Goal: Book appointment/travel/reservation

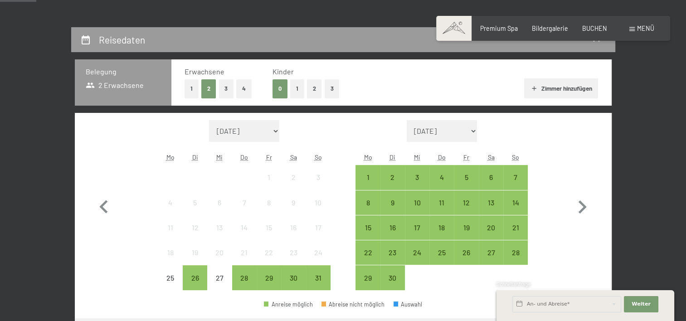
scroll to position [163, 0]
click at [584, 202] on icon "button" at bounding box center [582, 207] width 26 height 26
select select "2025-09-01"
select select "2025-10-01"
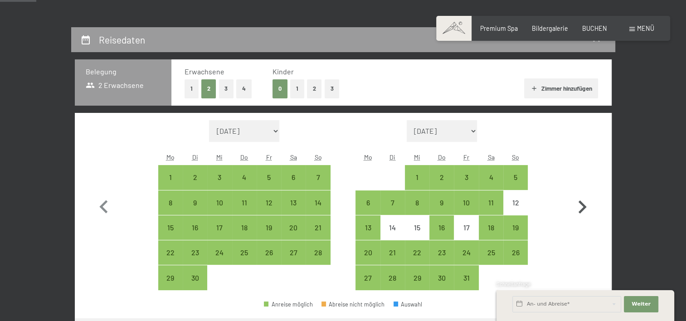
click at [584, 202] on icon "button" at bounding box center [582, 207] width 26 height 26
select select "2025-10-01"
select select "2025-11-01"
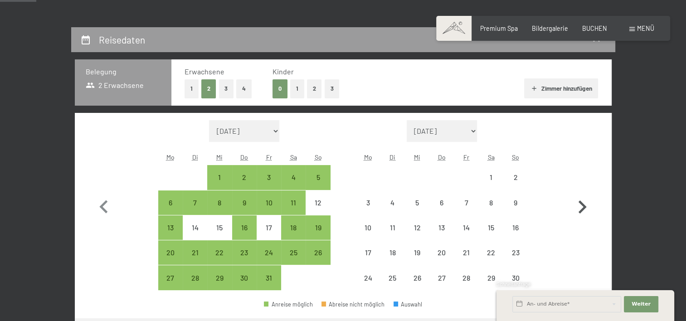
select select "2025-10-01"
select select "2025-11-01"
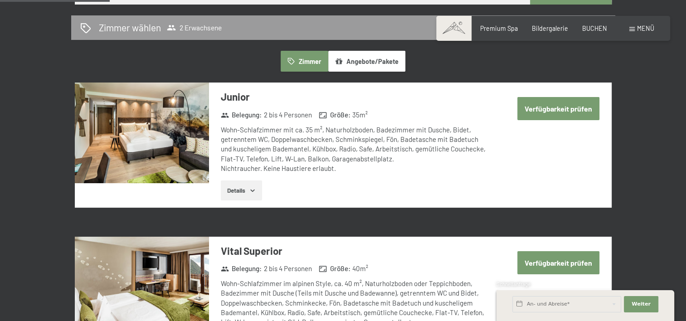
scroll to position [495, 0]
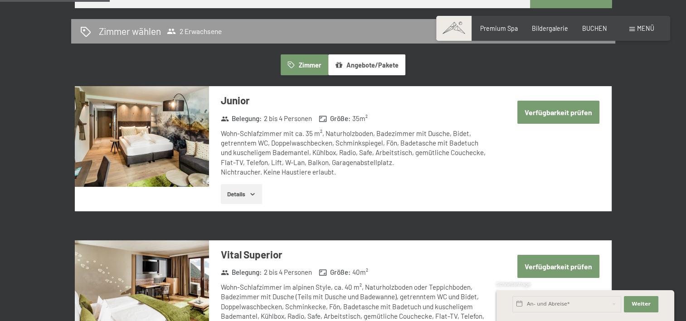
click at [538, 115] on button "Verfügbarkeit prüfen" at bounding box center [558, 112] width 82 height 23
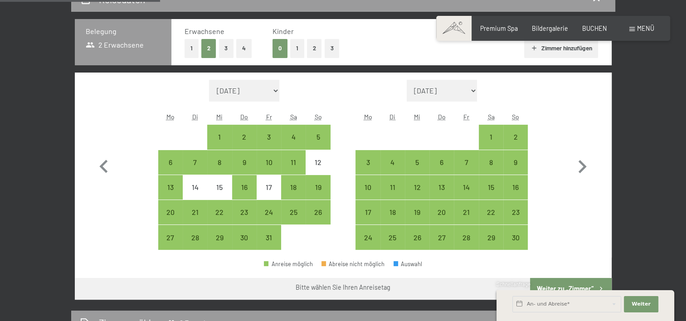
scroll to position [204, 0]
click at [468, 163] on div "7" at bounding box center [466, 169] width 23 height 23
select select "2025-10-01"
select select "2025-11-01"
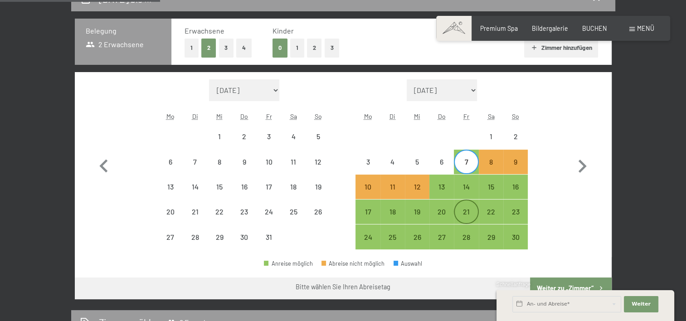
click at [470, 207] on div "21" at bounding box center [466, 211] width 23 height 23
select select "2025-10-01"
select select "2025-11-01"
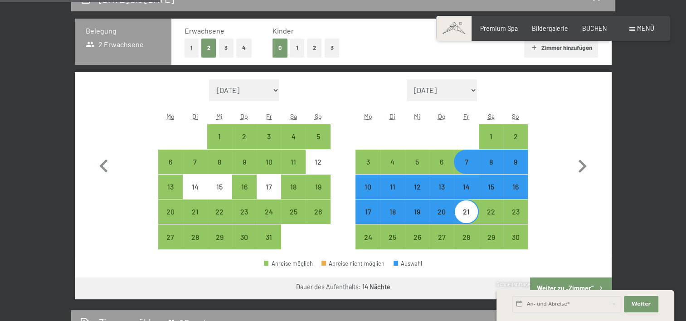
click at [471, 212] on div "21" at bounding box center [466, 219] width 23 height 23
select select "2025-10-01"
select select "2025-11-01"
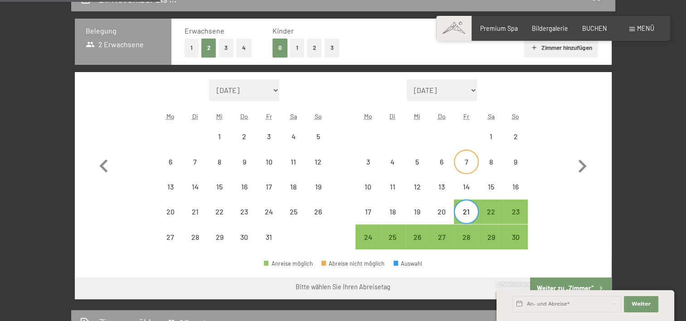
click at [471, 166] on div "7" at bounding box center [466, 169] width 23 height 23
select select "2025-10-01"
select select "2025-11-01"
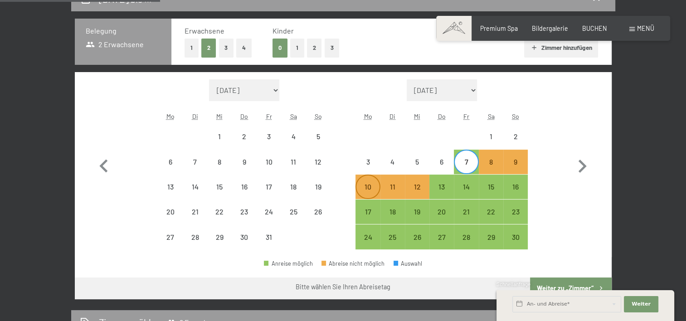
click at [371, 184] on div "10" at bounding box center [367, 194] width 23 height 23
select select "2025-10-01"
select select "2025-11-01"
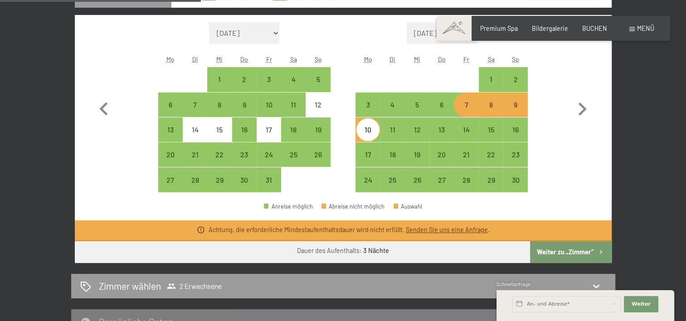
scroll to position [261, 0]
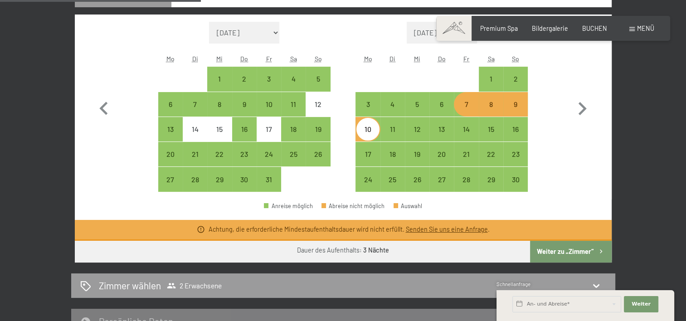
click at [627, 123] on div "7. November bis 10. November 2025 Belegung 2 Erwachsene Erwachsene 1 2 3 4 Kind…" at bounding box center [343, 149] width 604 height 441
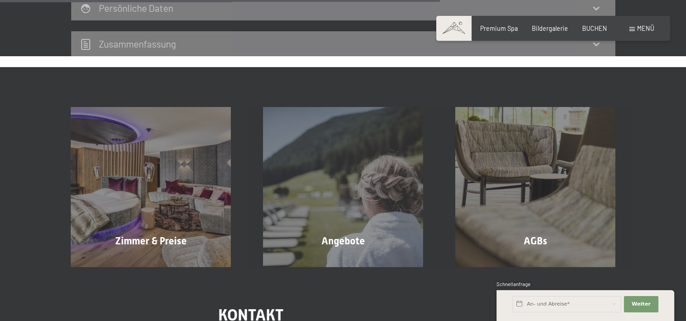
scroll to position [575, 0]
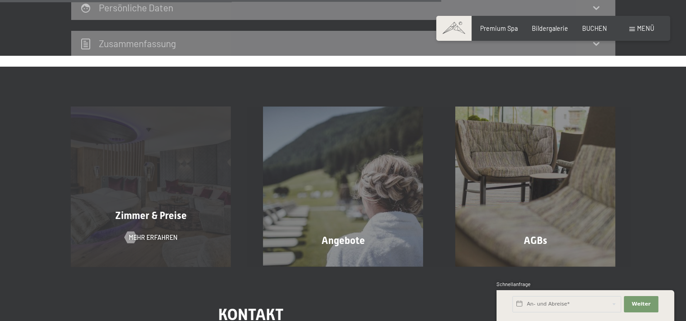
click at [181, 199] on div "Zimmer & Preise Mehr erfahren" at bounding box center [151, 187] width 192 height 160
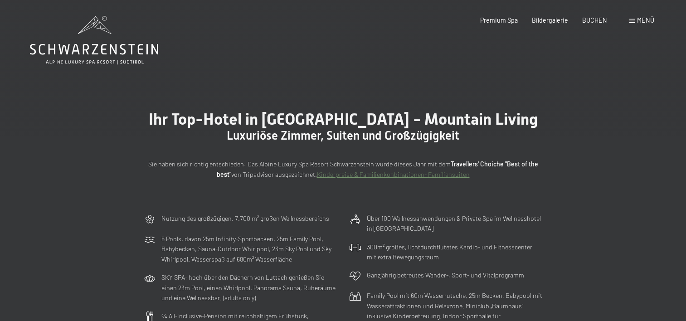
click at [341, 194] on div "Ihr Top-Hotel in Südtirol - Mountain Living Luxuriöse Zimmer, Suiten und Großzü…" at bounding box center [343, 145] width 686 height 130
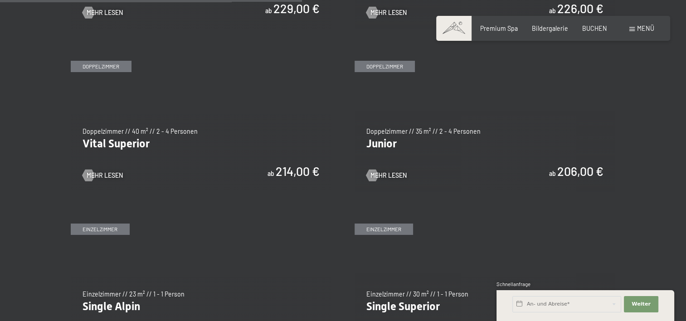
scroll to position [1118, 0]
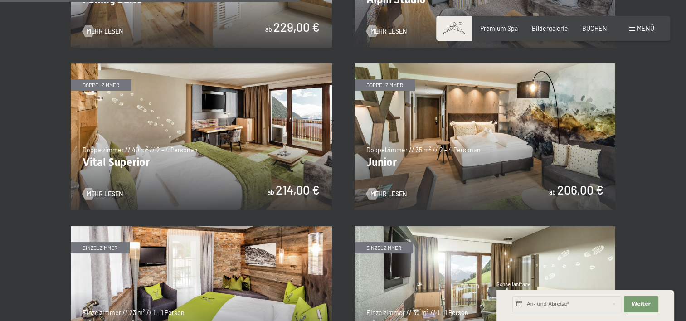
click at [428, 166] on img at bounding box center [484, 136] width 261 height 147
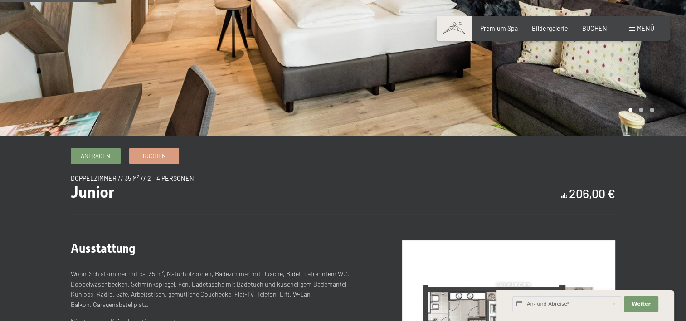
scroll to position [172, 0]
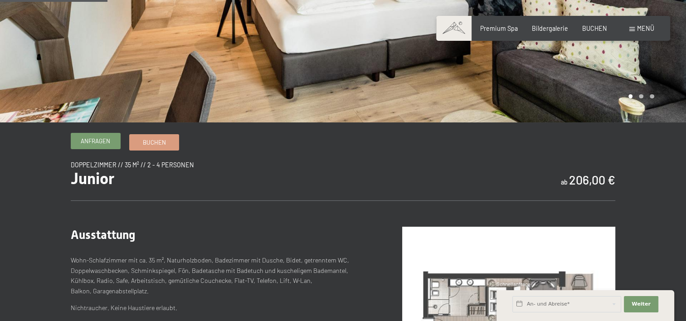
click at [103, 141] on span "Anfragen" at bounding box center [95, 141] width 29 height 8
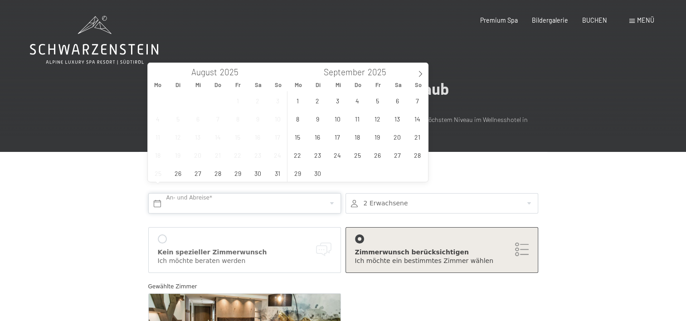
click at [328, 193] on input "text" at bounding box center [244, 203] width 193 height 20
click at [418, 73] on icon at bounding box center [420, 74] width 6 height 6
click at [379, 120] on span "7" at bounding box center [377, 119] width 18 height 18
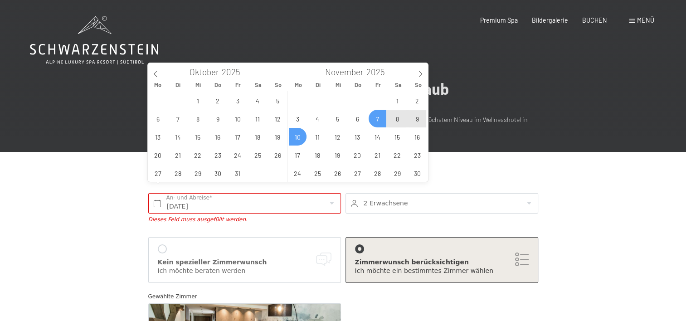
click at [298, 135] on span "10" at bounding box center [298, 137] width 18 height 18
type input "[DATE] - [DATE]"
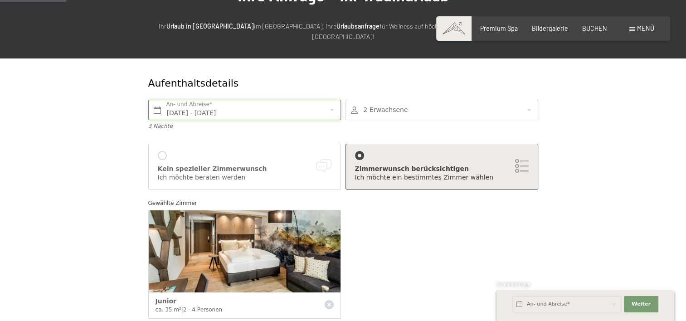
scroll to position [96, 0]
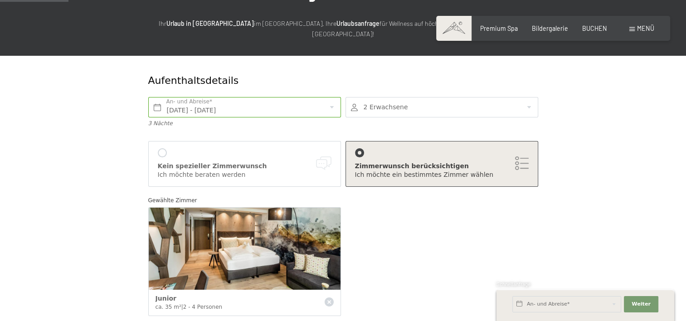
click at [163, 148] on div at bounding box center [162, 152] width 9 height 9
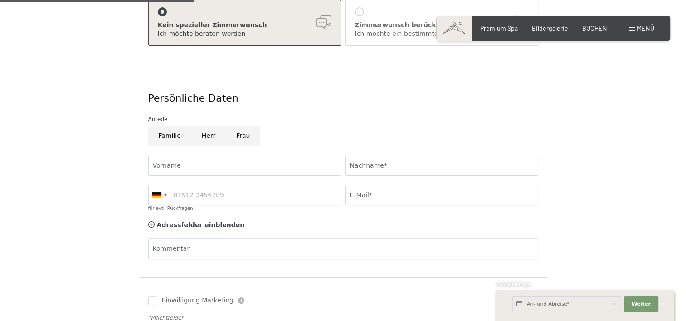
scroll to position [241, 0]
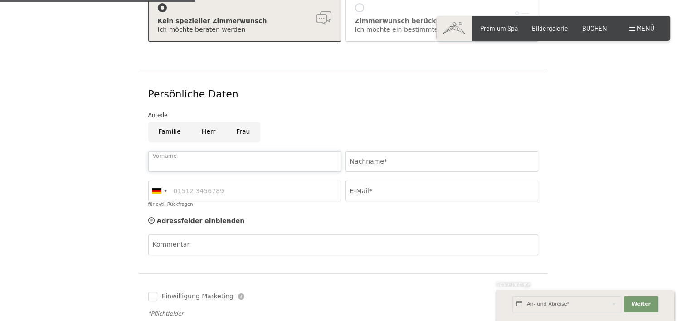
click at [264, 151] on input "Vorname" at bounding box center [244, 161] width 193 height 20
type input "[PERSON_NAME]"
type input "Ammann"
type input "076 208 72 19"
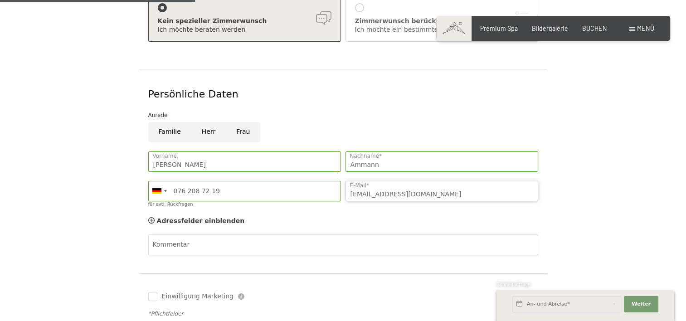
type input "[EMAIL_ADDRESS][DOMAIN_NAME]"
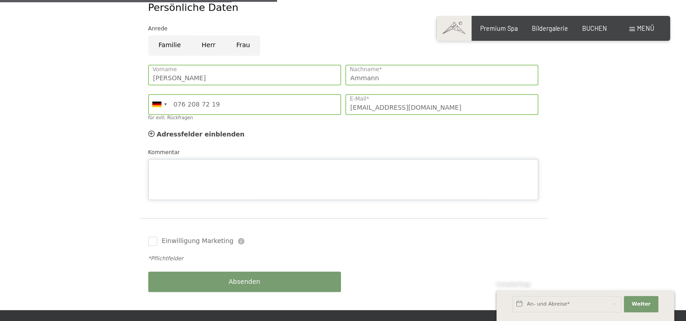
scroll to position [355, 0]
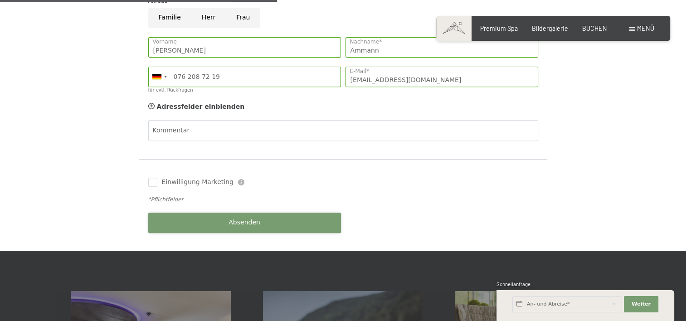
click at [228, 242] on div "Buchen Anfragen Premium Spa Bildergalerie BUCHEN Menü DE IT EN Gutschein Bilder…" at bounding box center [343, 241] width 686 height 1193
click at [277, 214] on button "Absenden" at bounding box center [244, 223] width 193 height 20
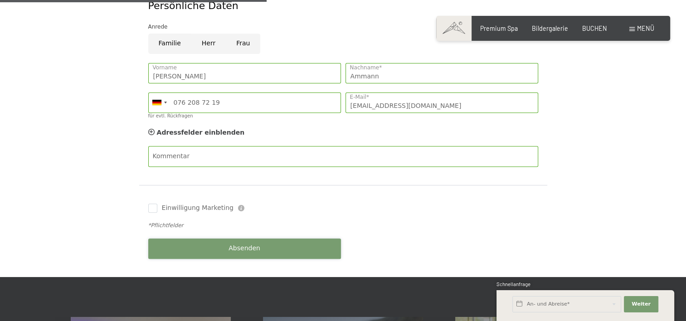
scroll to position [330, 0]
click at [155, 203] on input "Einwilligung Marketing" at bounding box center [152, 207] width 9 height 9
checkbox input "true"
click at [172, 238] on button "Absenden" at bounding box center [244, 248] width 193 height 20
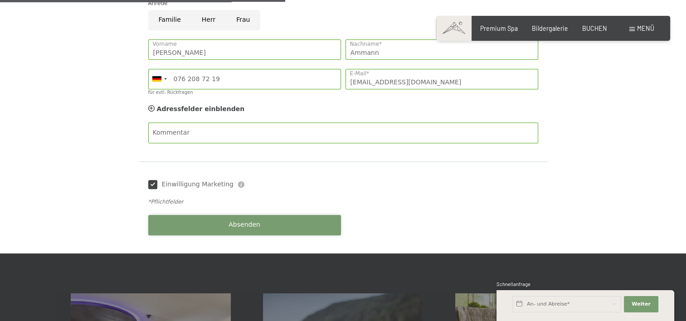
scroll to position [353, 0]
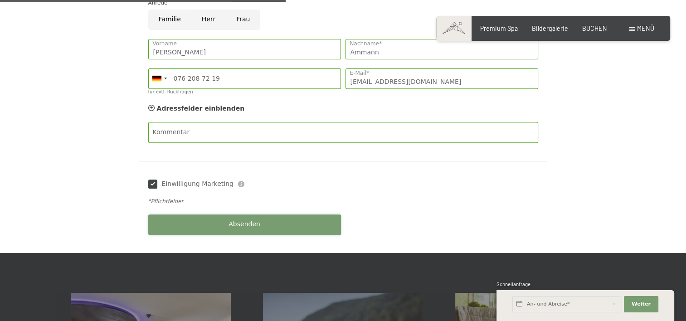
click at [219, 214] on button "Absenden" at bounding box center [244, 224] width 193 height 20
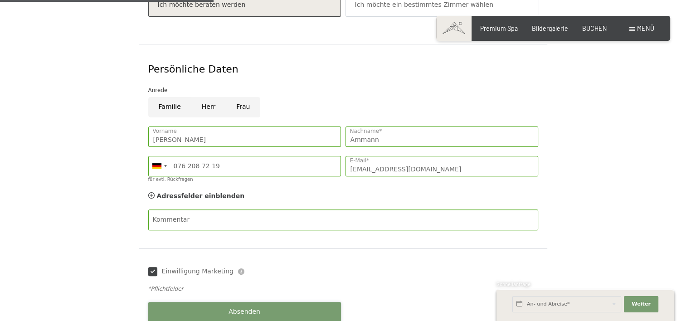
scroll to position [264, 0]
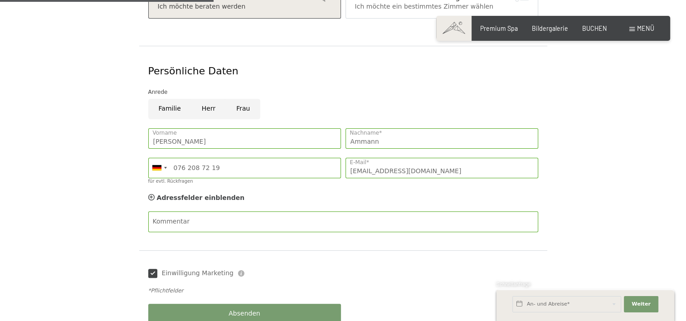
click at [233, 99] on input "Frau" at bounding box center [243, 109] width 34 height 20
radio input "true"
click at [232, 309] on span "Absenden" at bounding box center [244, 313] width 32 height 9
click at [149, 194] on icon at bounding box center [151, 197] width 6 height 6
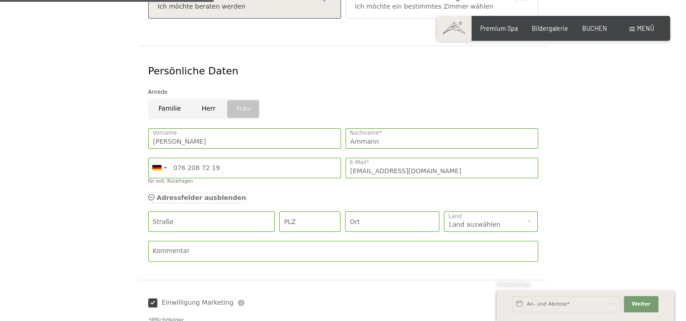
click at [149, 194] on icon at bounding box center [151, 197] width 6 height 6
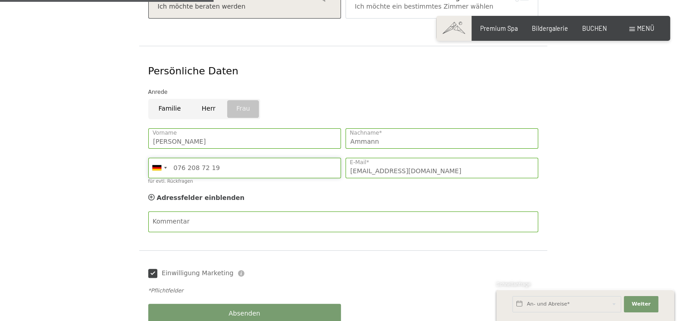
click at [175, 158] on input "076 208 72 19" at bounding box center [244, 168] width 193 height 20
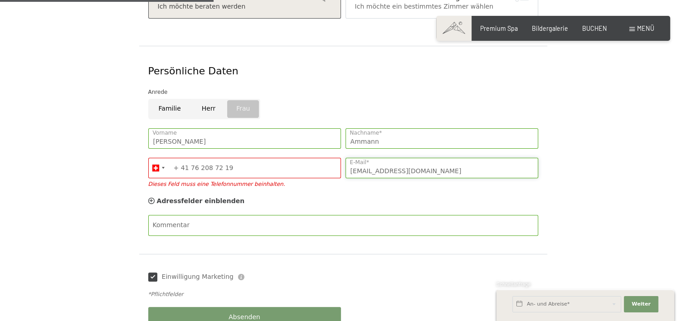
click at [424, 158] on input "[EMAIL_ADDRESS][DOMAIN_NAME]" at bounding box center [441, 168] width 193 height 20
drag, startPoint x: 233, startPoint y: 157, endPoint x: 160, endPoint y: 149, distance: 73.8
click at [160, 158] on div "Germany (Deutschland) +49 Italy (Italia) +39 Austria (Österreich) +43 Switzerla…" at bounding box center [244, 168] width 193 height 20
type input "076 208 72 19"
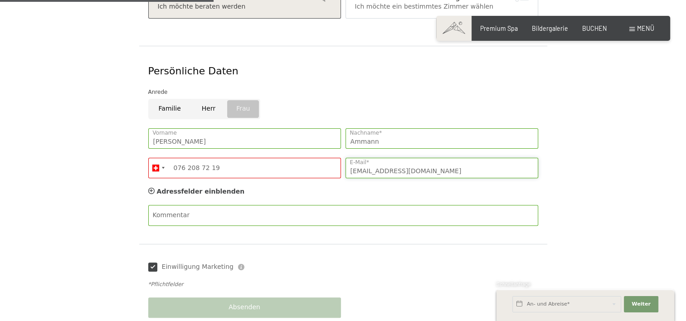
click at [402, 158] on input "[EMAIL_ADDRESS][DOMAIN_NAME]" at bounding box center [441, 168] width 193 height 20
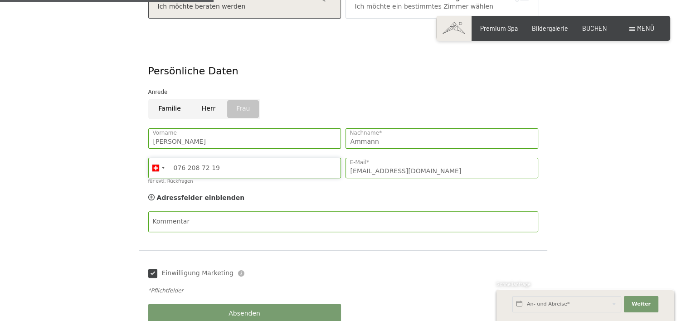
click at [237, 158] on input "076 208 72 19" at bounding box center [244, 168] width 193 height 20
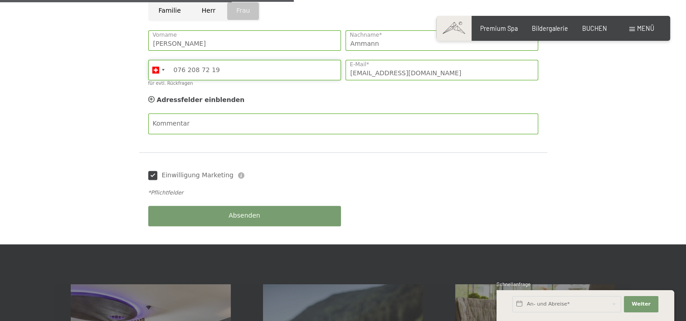
scroll to position [364, 0]
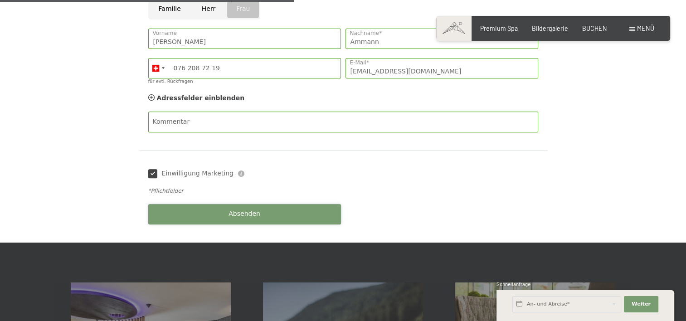
click at [234, 208] on button "Absenden" at bounding box center [244, 214] width 193 height 20
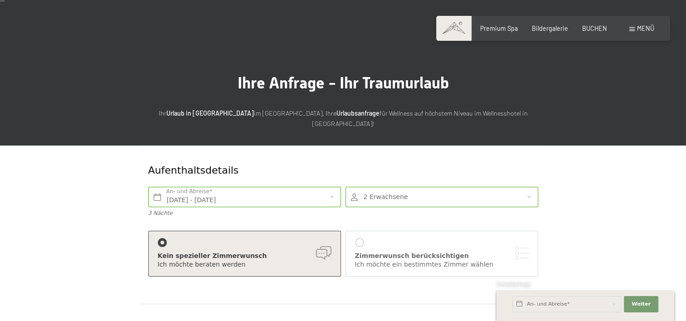
scroll to position [7, 0]
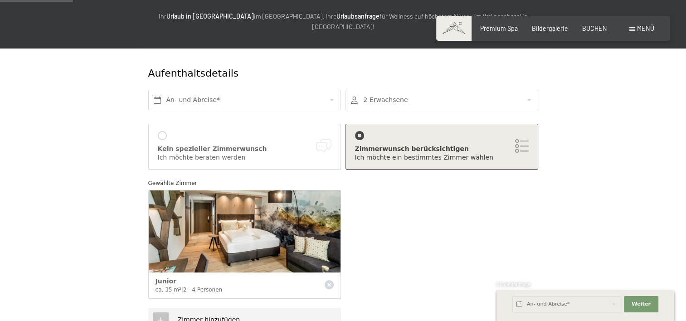
scroll to position [102, 0]
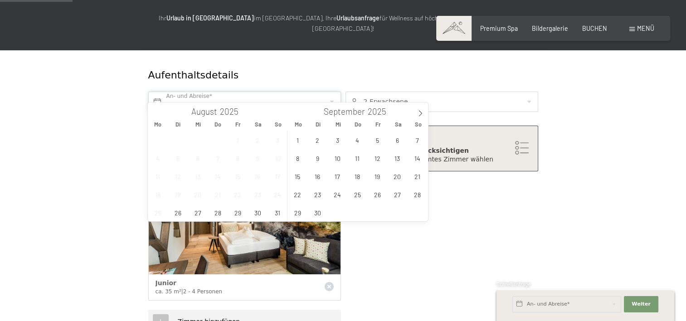
click at [244, 92] on input "text" at bounding box center [244, 102] width 193 height 20
click at [421, 112] on icon at bounding box center [420, 113] width 6 height 6
click at [376, 160] on span "7" at bounding box center [377, 158] width 18 height 18
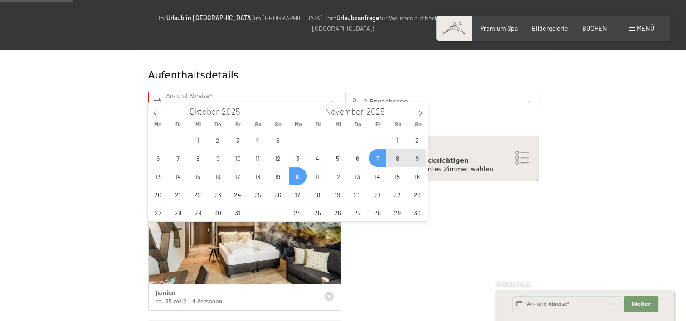
click at [299, 175] on span "10" at bounding box center [298, 176] width 18 height 18
type input "[DATE] - [DATE]"
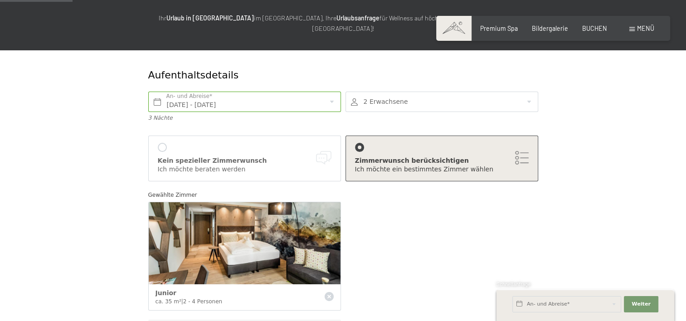
click at [160, 143] on div at bounding box center [162, 147] width 9 height 9
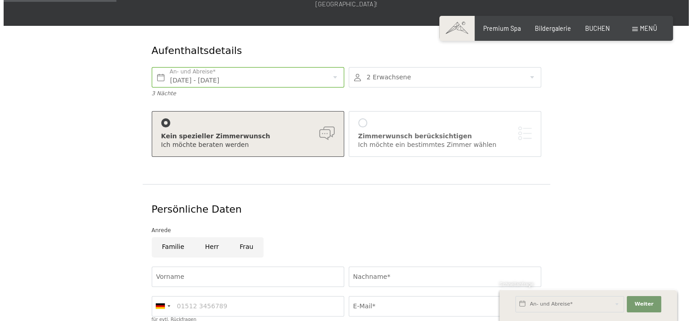
scroll to position [134, 0]
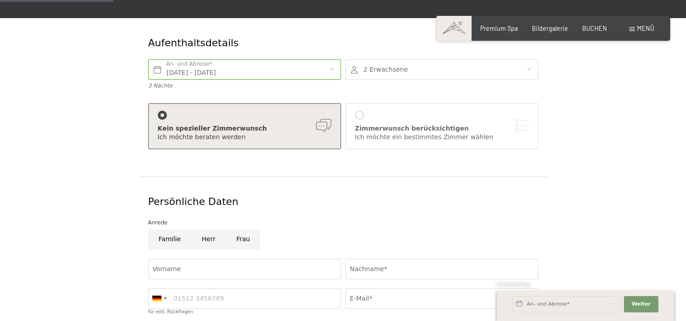
click at [361, 111] on div at bounding box center [359, 115] width 9 height 9
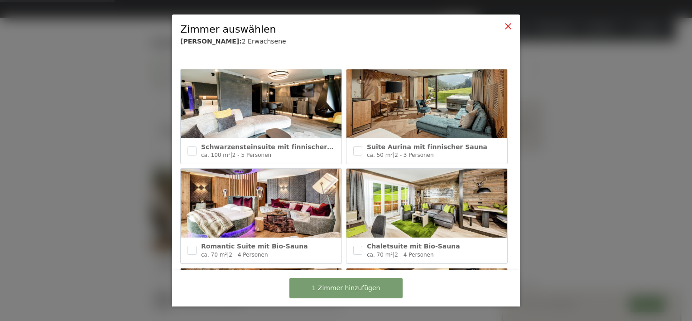
click at [508, 25] on icon at bounding box center [508, 26] width 7 height 7
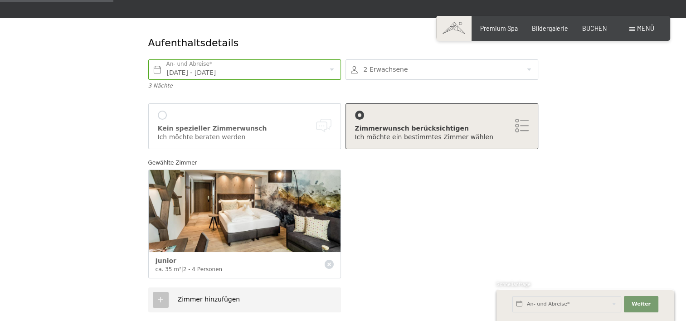
click at [408, 112] on div "[PERSON_NAME] berücksichtigen Ich möchte ein bestimmtes [PERSON_NAME] [PERSON_N…" at bounding box center [442, 126] width 174 height 31
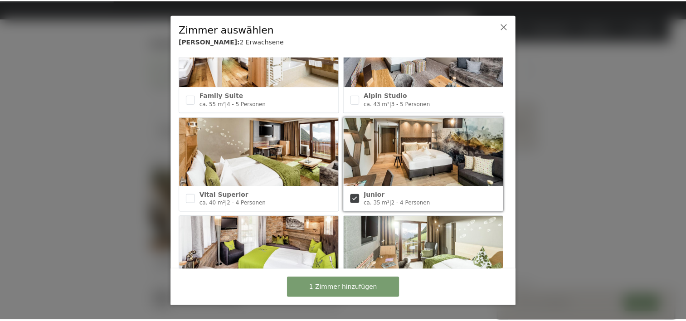
scroll to position [351, 0]
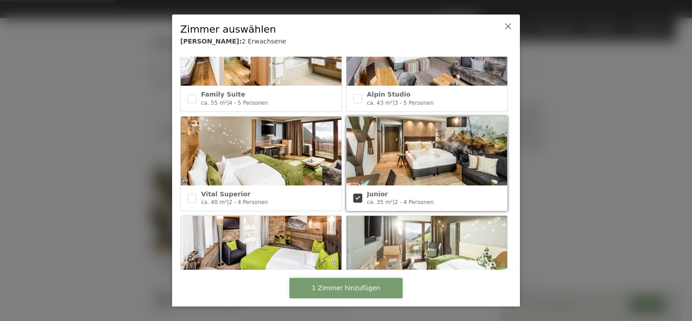
click at [335, 290] on span "1 Zimmer hinzufügen" at bounding box center [346, 288] width 68 height 9
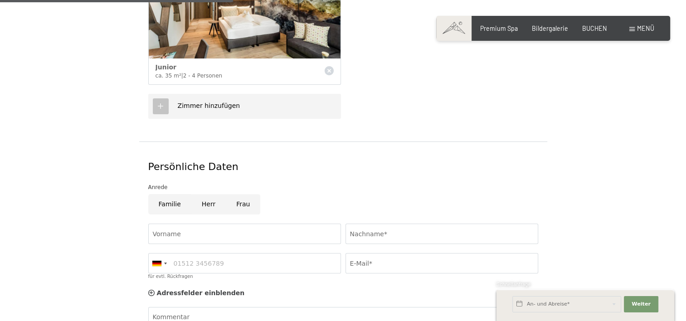
scroll to position [328, 0]
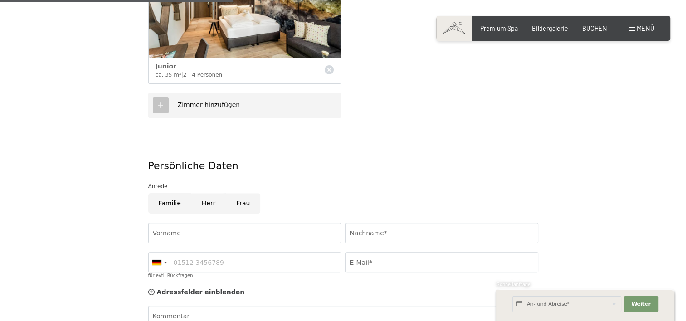
click at [242, 195] on input "Frau" at bounding box center [243, 203] width 34 height 20
radio input "true"
click at [215, 223] on input "Vorname" at bounding box center [244, 233] width 193 height 20
type input "[PERSON_NAME]"
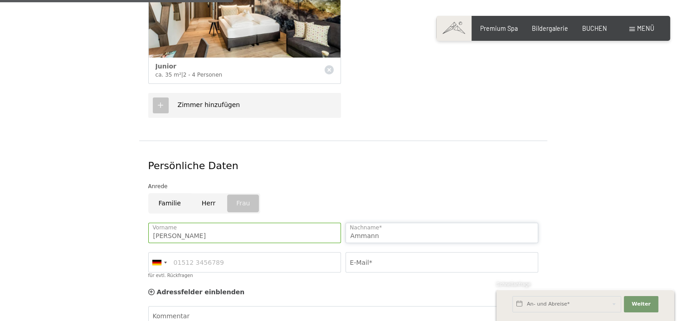
type input "Ammann"
type input "076 208 72 19"
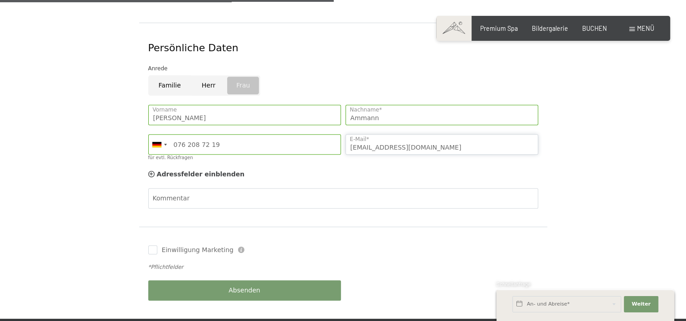
scroll to position [471, 0]
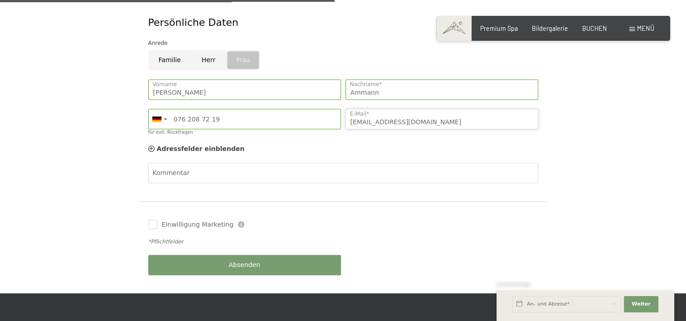
type input "[EMAIL_ADDRESS][DOMAIN_NAME]"
click at [192, 255] on button "Absenden" at bounding box center [244, 265] width 193 height 20
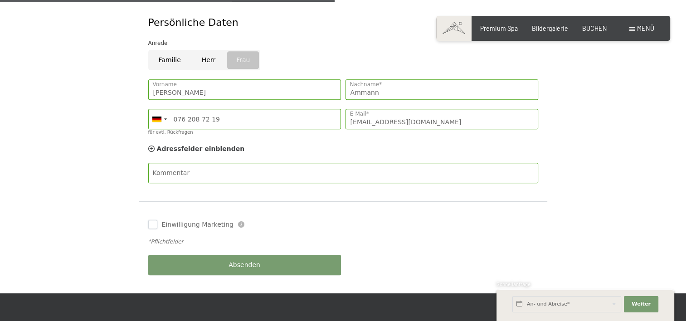
click at [154, 220] on input "Einwilligung Marketing" at bounding box center [152, 224] width 9 height 9
click at [176, 255] on button "Absenden" at bounding box center [244, 265] width 193 height 20
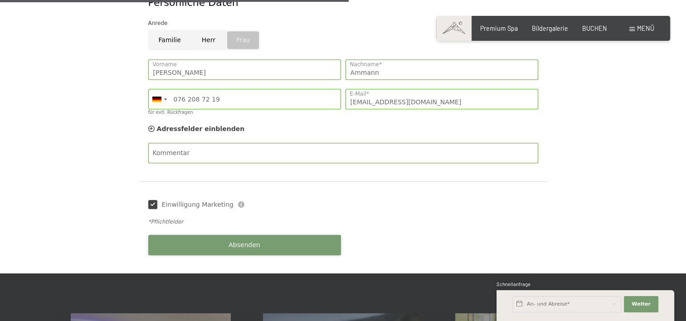
scroll to position [492, 0]
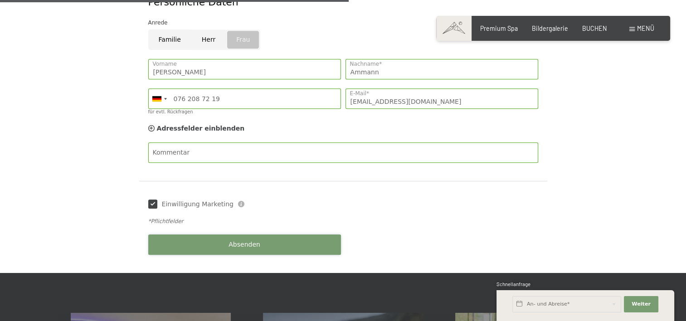
click at [253, 240] on span "Absenden" at bounding box center [244, 244] width 32 height 9
click at [240, 240] on span "Absenden" at bounding box center [244, 244] width 32 height 9
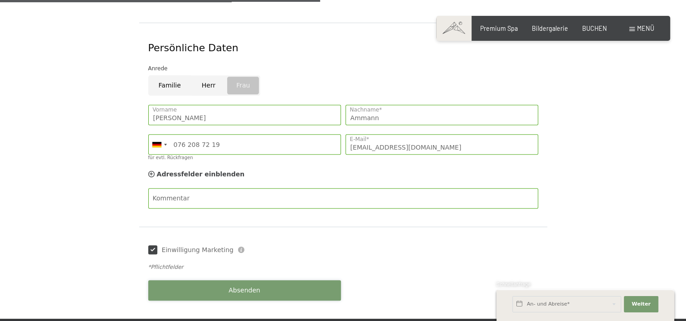
scroll to position [451, 0]
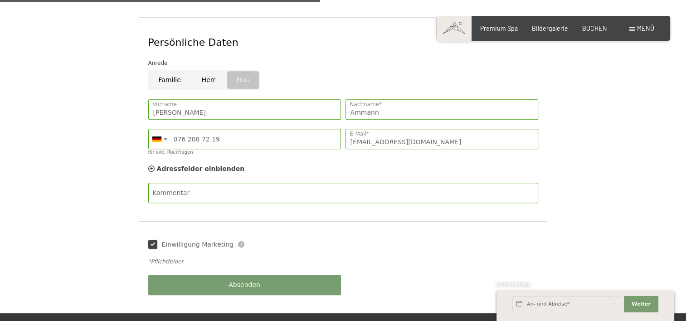
click at [155, 240] on input "Einwilligung Marketing" at bounding box center [152, 244] width 9 height 9
checkbox input "false"
click at [172, 275] on button "Absenden" at bounding box center [244, 285] width 193 height 20
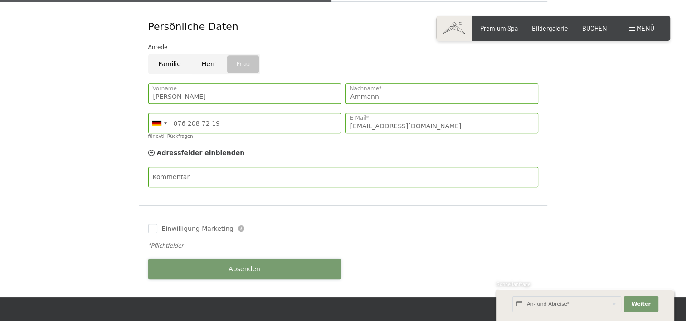
scroll to position [468, 0]
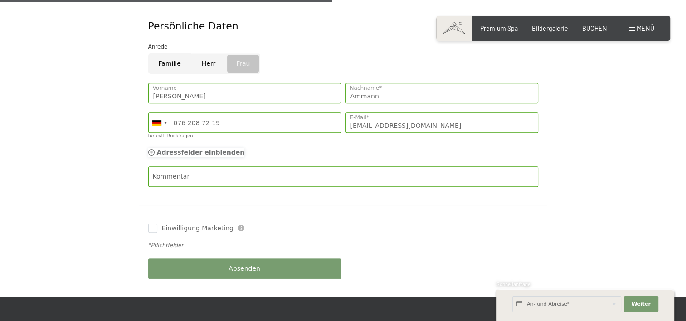
click at [170, 149] on span "Adressfelder einblenden" at bounding box center [201, 152] width 88 height 7
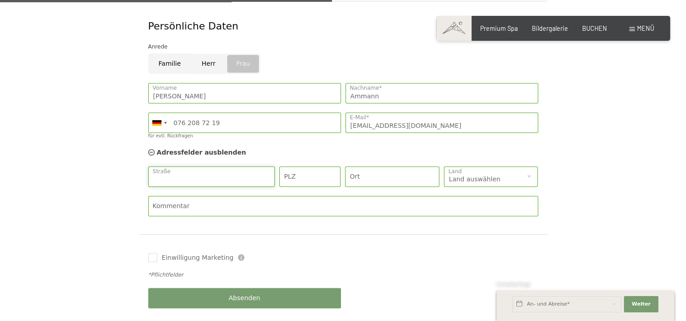
click at [177, 166] on input "Straße" at bounding box center [211, 176] width 127 height 20
click at [177, 169] on input "Höfli" at bounding box center [211, 176] width 127 height 20
type input "Höfli 1"
type input "6436"
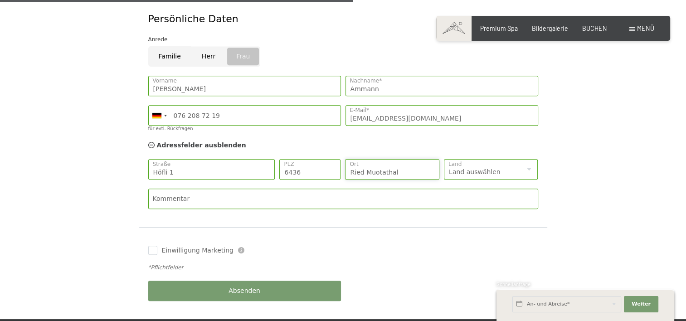
scroll to position [513, 0]
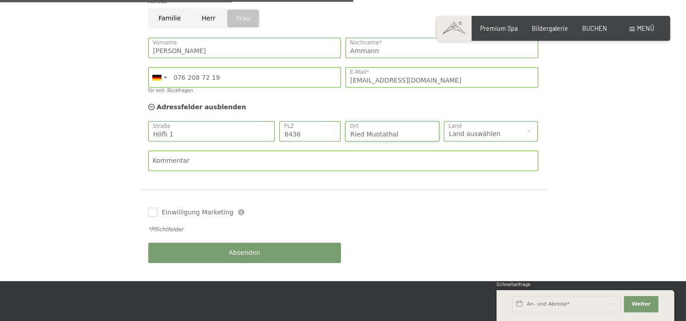
type input "Ried Muotathal"
click at [152, 208] on input "Einwilligung Marketing" at bounding box center [152, 212] width 9 height 9
checkbox input "true"
click at [181, 243] on button "Absenden" at bounding box center [244, 252] width 193 height 20
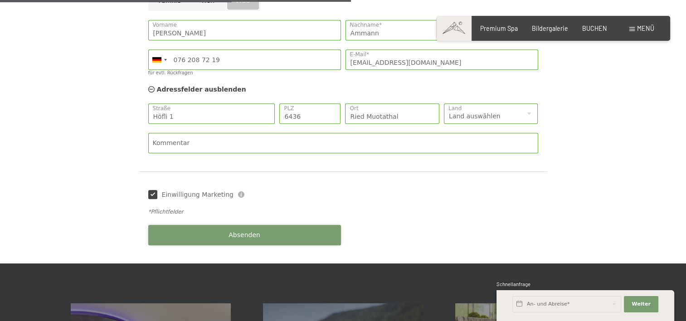
scroll to position [531, 0]
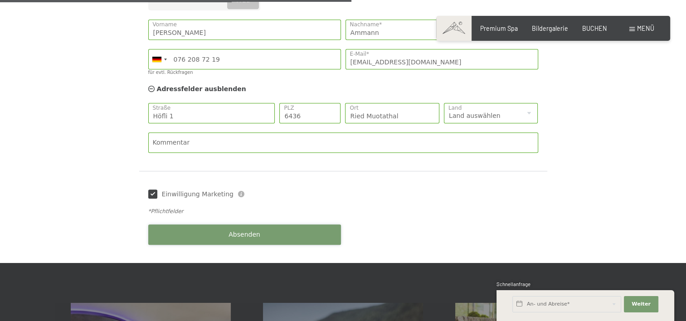
click at [270, 225] on button "Absenden" at bounding box center [244, 234] width 193 height 20
